Goal: Navigation & Orientation: Find specific page/section

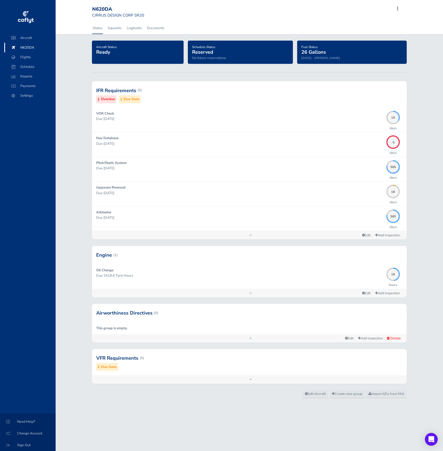
click at [26, 40] on span "Aircraft" at bounding box center [30, 38] width 41 height 10
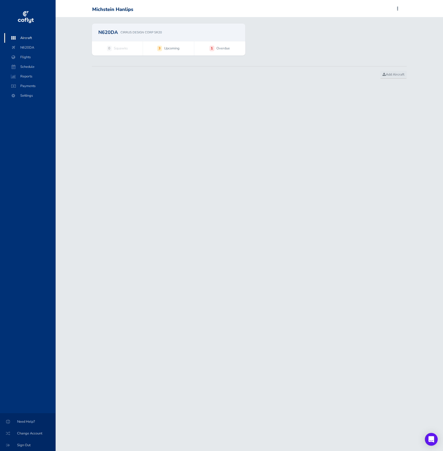
click at [233, 32] on div "N620DA CIRRUS DESIGN CORP SR20" at bounding box center [168, 32] width 141 height 5
